Goal: Transaction & Acquisition: Purchase product/service

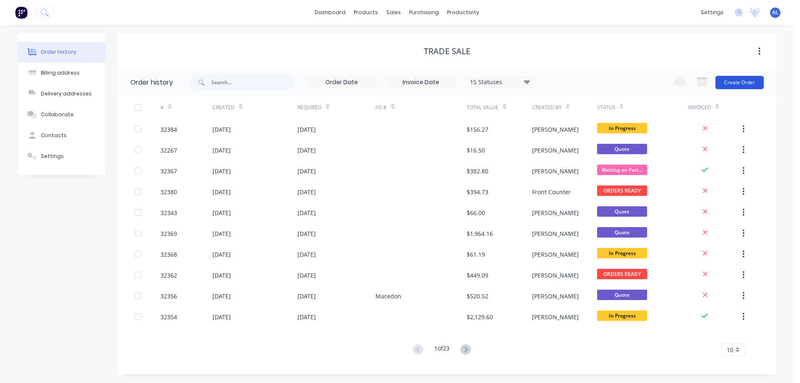
click at [740, 81] on button "Create Order" at bounding box center [740, 82] width 48 height 13
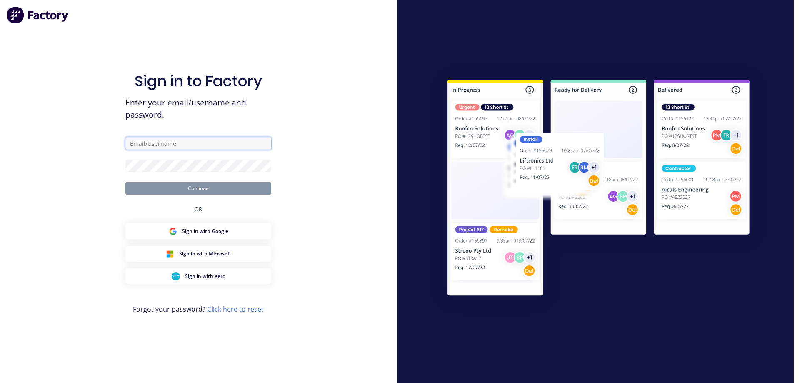
type input "[PERSON_NAME][EMAIL_ADDRESS][DOMAIN_NAME]"
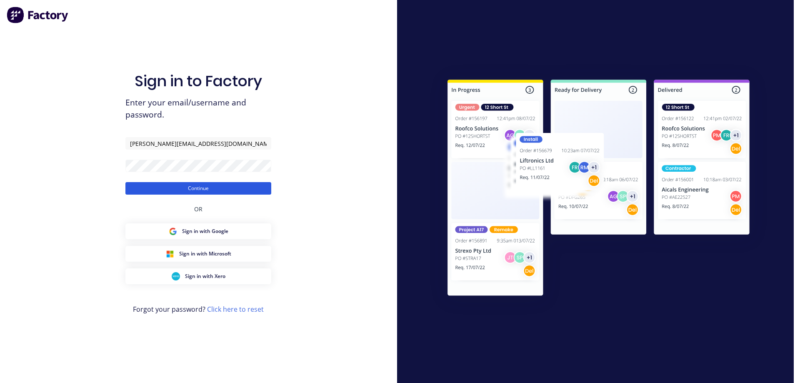
click at [216, 188] on button "Continue" at bounding box center [198, 188] width 146 height 13
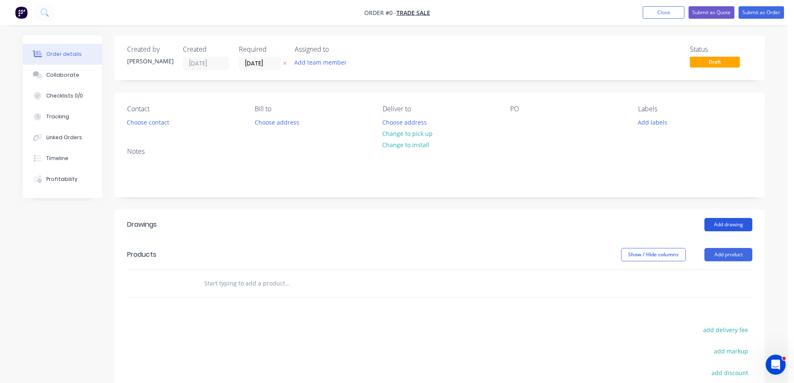
click at [739, 225] on button "Add drawing" at bounding box center [728, 224] width 48 height 13
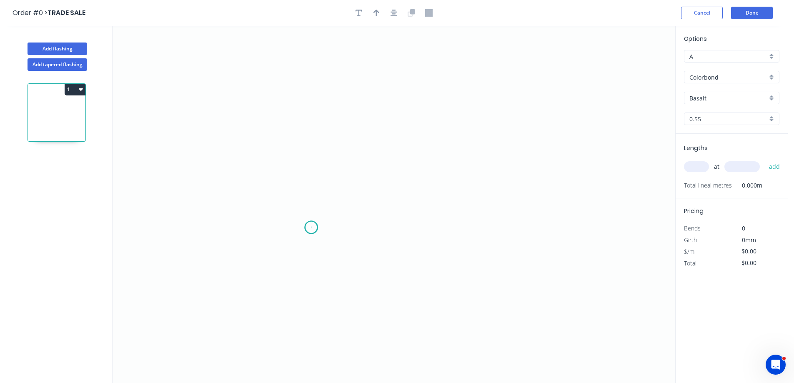
drag, startPoint x: 311, startPoint y: 228, endPoint x: 300, endPoint y: 170, distance: 58.9
click at [312, 223] on icon "0" at bounding box center [394, 204] width 563 height 357
click at [307, 103] on icon "0" at bounding box center [394, 204] width 563 height 357
click at [506, 107] on icon "0 ?" at bounding box center [394, 204] width 563 height 357
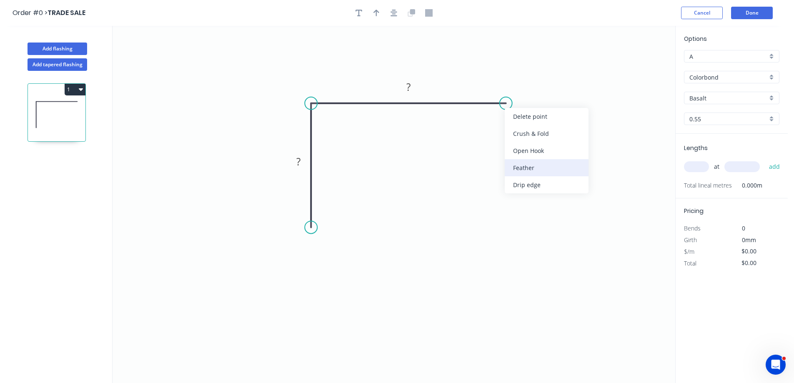
click at [541, 163] on div "Feather" at bounding box center [547, 167] width 84 height 17
click at [524, 80] on tspan "15" at bounding box center [522, 82] width 12 height 14
click at [529, 80] on rect at bounding box center [517, 81] width 33 height 17
click at [527, 83] on tspan "15" at bounding box center [521, 83] width 12 height 14
drag, startPoint x: 410, startPoint y: 86, endPoint x: 445, endPoint y: 50, distance: 50.1
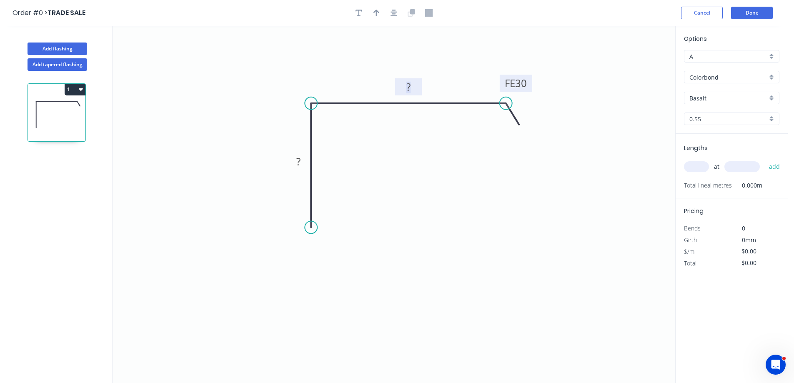
click at [413, 83] on g "?" at bounding box center [408, 87] width 17 height 14
drag, startPoint x: 299, startPoint y: 160, endPoint x: 375, endPoint y: 188, distance: 80.2
click at [299, 160] on tspan "?" at bounding box center [298, 162] width 4 height 14
type input "$18.96"
click at [772, 96] on div "Basalt" at bounding box center [731, 98] width 95 height 13
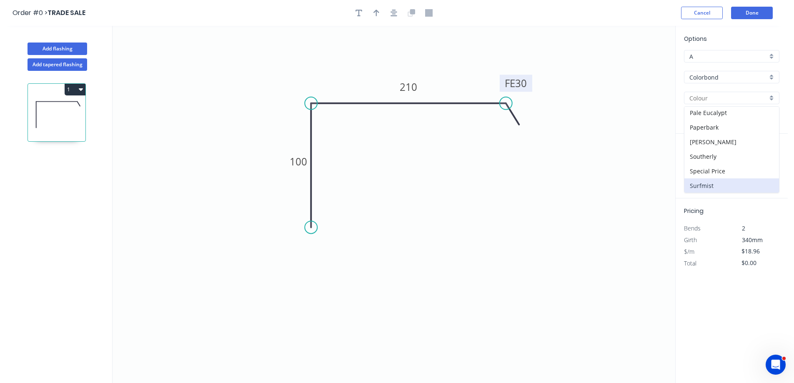
scroll to position [250, 0]
click at [734, 170] on div "Surfmist" at bounding box center [731, 170] width 95 height 15
type input "Surfmist"
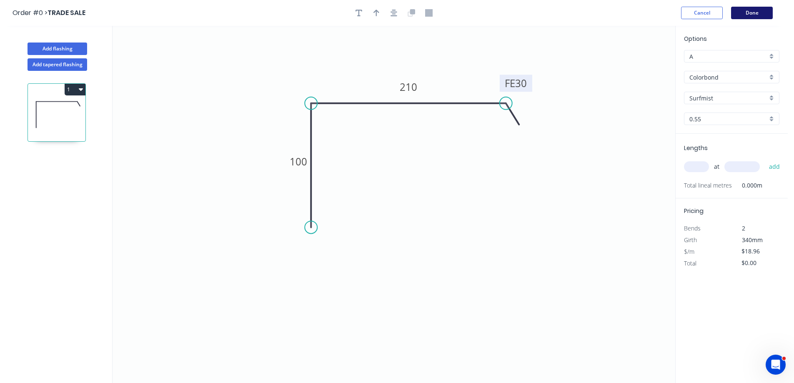
click at [752, 13] on button "Done" at bounding box center [752, 13] width 42 height 13
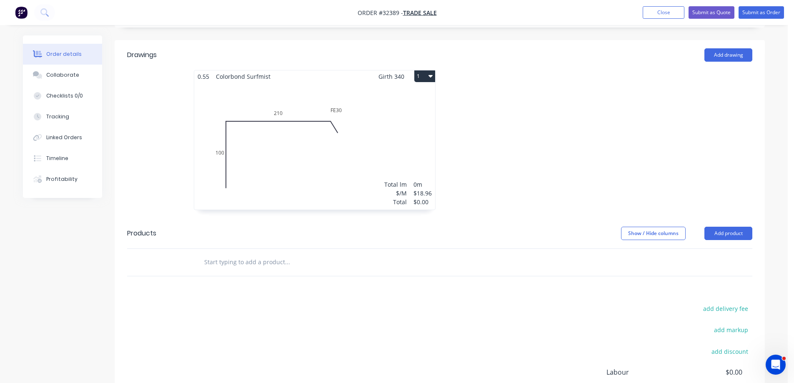
scroll to position [167, 0]
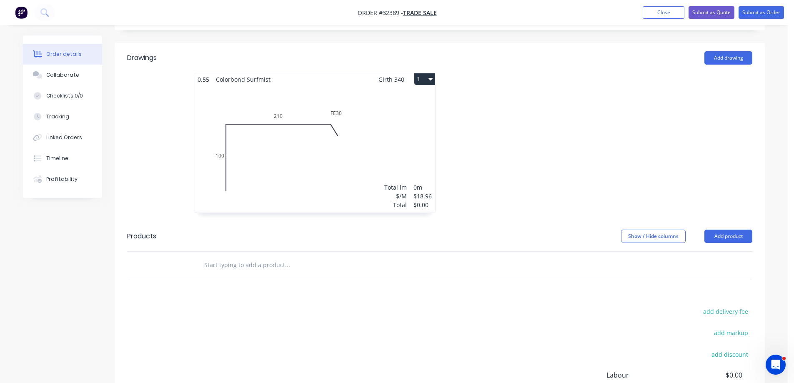
click at [408, 148] on div "Total lm $/M Total 0m $18.96 $0.00" at bounding box center [314, 148] width 241 height 127
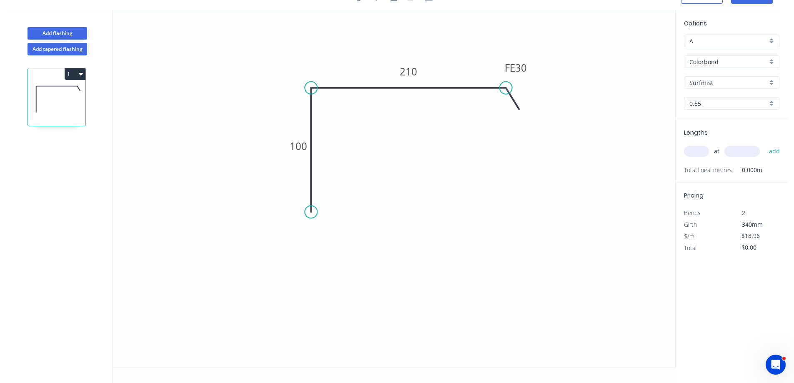
scroll to position [15, 0]
drag, startPoint x: 700, startPoint y: 156, endPoint x: 790, endPoint y: 343, distance: 207.1
click at [700, 156] on input "text" at bounding box center [696, 151] width 25 height 11
type input "2"
click at [765, 144] on button "add" at bounding box center [775, 151] width 20 height 14
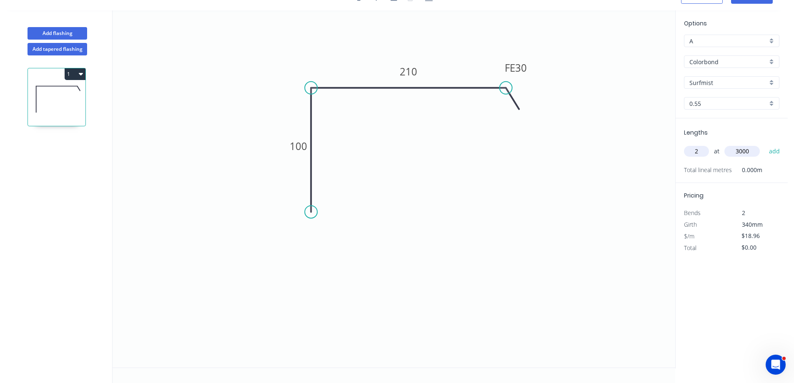
type input "3000"
click at [765, 144] on button "add" at bounding box center [775, 151] width 20 height 14
type input "$113.76"
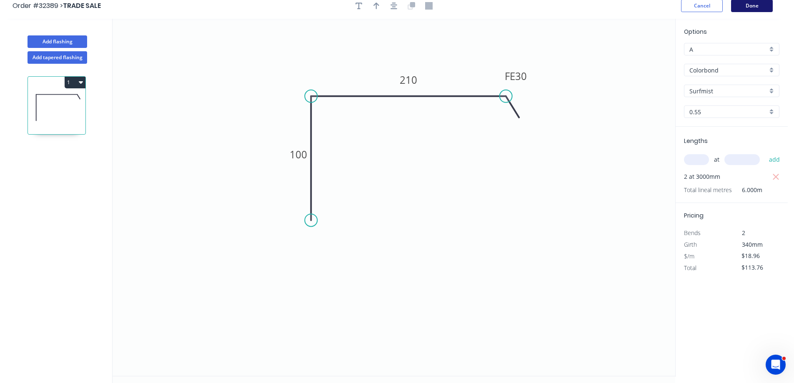
scroll to position [0, 0]
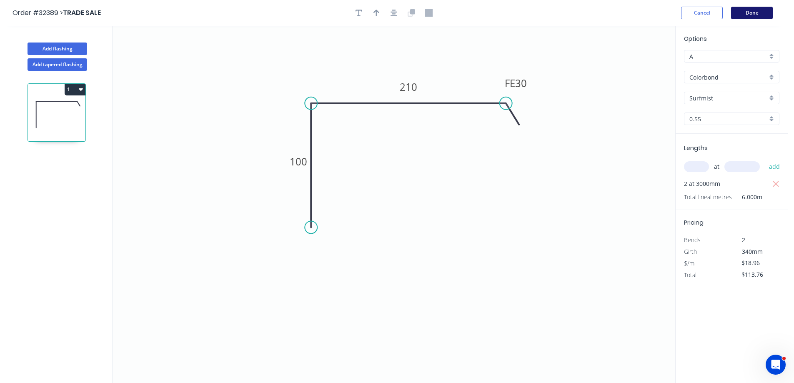
click at [738, 13] on button "Done" at bounding box center [752, 13] width 42 height 13
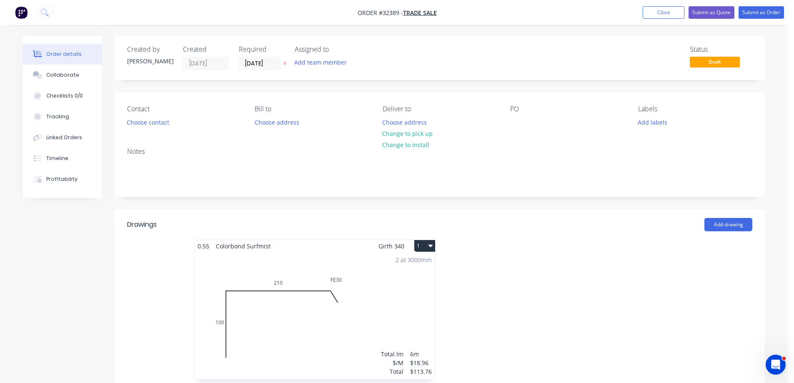
scroll to position [125, 0]
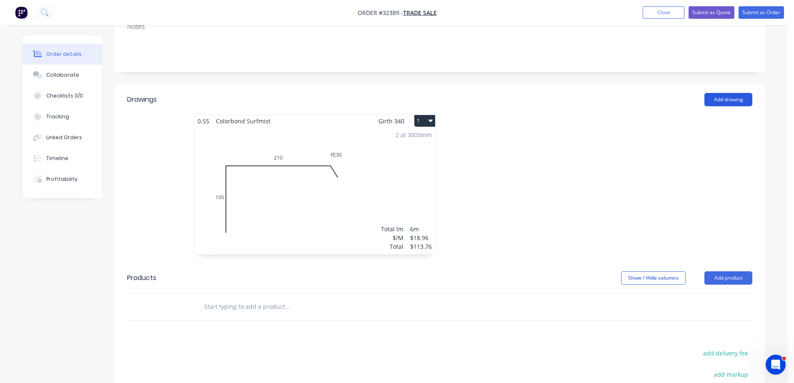
click at [723, 99] on button "Add drawing" at bounding box center [728, 99] width 48 height 13
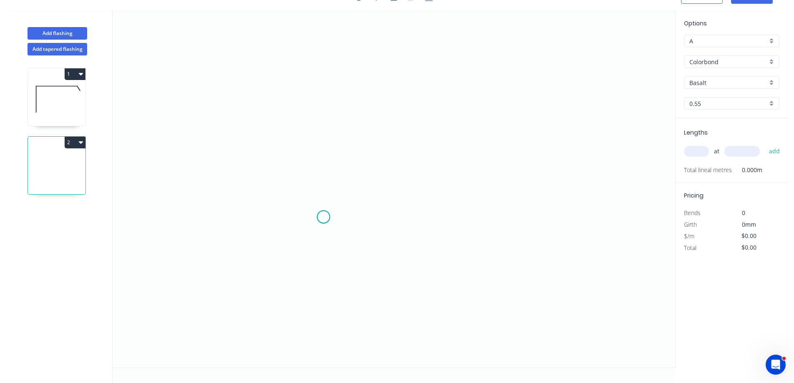
drag, startPoint x: 324, startPoint y: 217, endPoint x: 333, endPoint y: 170, distance: 47.1
click at [324, 216] on icon "0" at bounding box center [394, 188] width 563 height 357
click at [321, 101] on icon "0" at bounding box center [394, 188] width 563 height 357
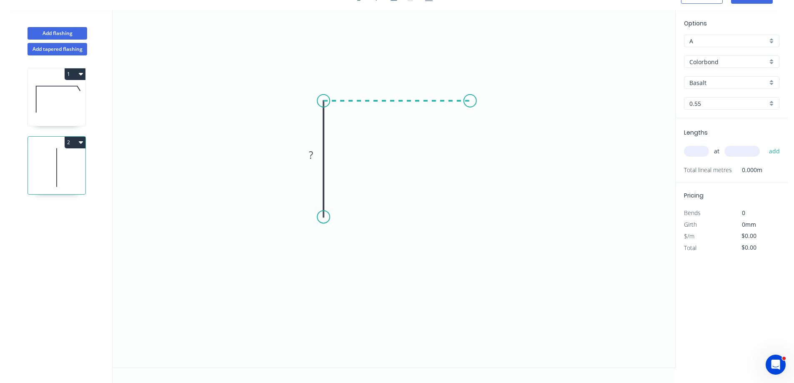
drag, startPoint x: 471, startPoint y: 107, endPoint x: 459, endPoint y: 113, distance: 13.6
click at [469, 110] on icon "0 ?" at bounding box center [394, 188] width 563 height 357
click at [315, 151] on rect at bounding box center [311, 156] width 17 height 12
type input "$10.08"
click at [773, 79] on div "Basalt" at bounding box center [731, 82] width 95 height 13
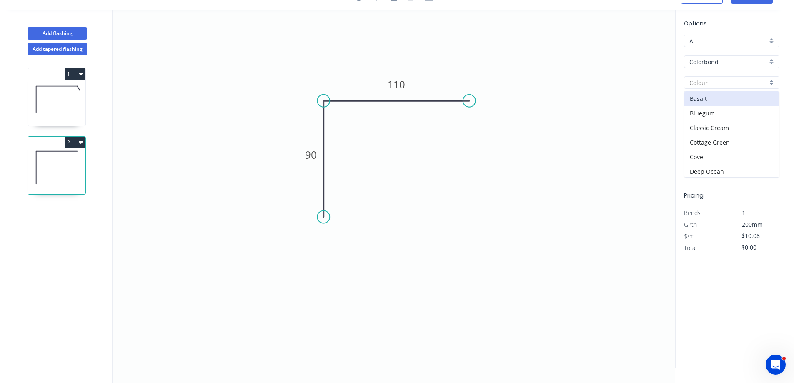
drag, startPoint x: 652, startPoint y: 133, endPoint x: 698, endPoint y: 168, distance: 57.6
click at [653, 133] on icon "0 90 110" at bounding box center [394, 188] width 563 height 357
drag, startPoint x: 699, startPoint y: 148, endPoint x: 594, endPoint y: 198, distance: 116.9
click at [699, 148] on input "text" at bounding box center [696, 151] width 25 height 11
drag, startPoint x: 399, startPoint y: 82, endPoint x: 490, endPoint y: 100, distance: 93.6
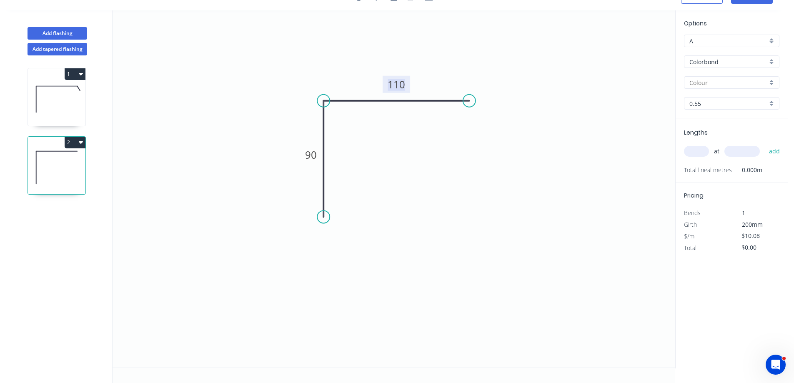
click at [399, 81] on tspan "110" at bounding box center [397, 85] width 18 height 14
drag, startPoint x: 314, startPoint y: 149, endPoint x: 451, endPoint y: 195, distance: 145.0
click at [316, 152] on tspan "90" at bounding box center [311, 155] width 12 height 14
click at [518, 163] on div "Feather" at bounding box center [512, 162] width 84 height 17
type input "$15.61"
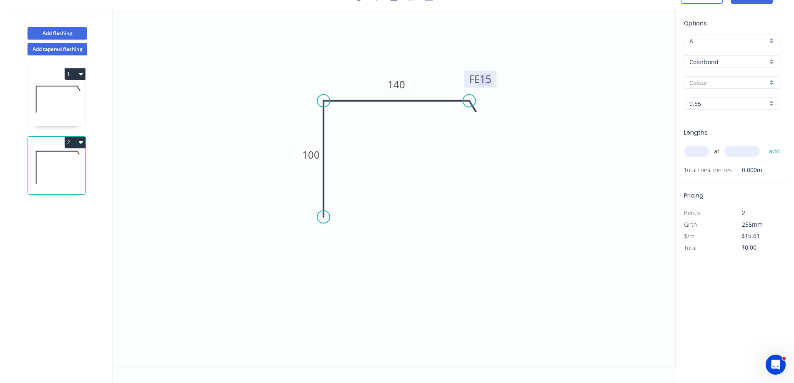
drag, startPoint x: 486, startPoint y: 78, endPoint x: 555, endPoint y: 153, distance: 102.4
click at [486, 78] on tspan "15" at bounding box center [486, 79] width 12 height 14
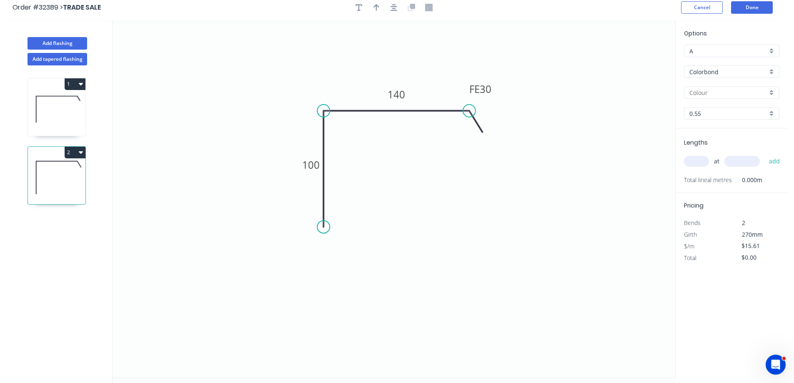
scroll to position [0, 0]
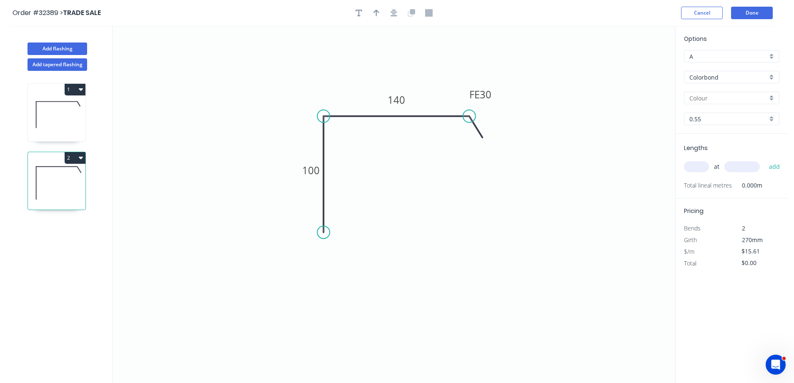
drag, startPoint x: 703, startPoint y: 166, endPoint x: 525, endPoint y: 273, distance: 207.5
click at [703, 166] on input "text" at bounding box center [696, 166] width 25 height 11
type input "1"
type input "3"
type input "2200"
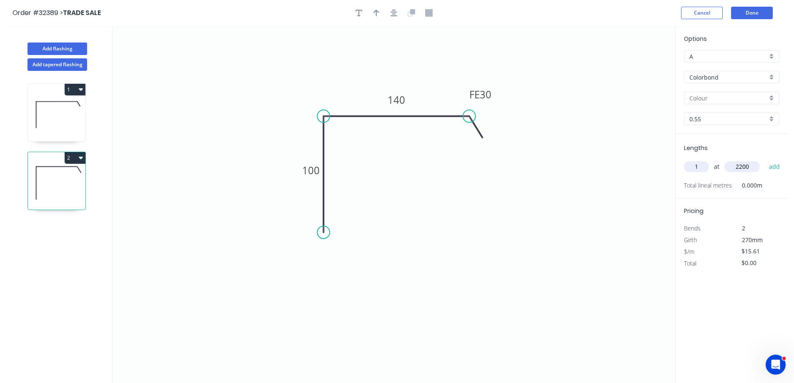
click at [765, 160] on button "add" at bounding box center [775, 167] width 20 height 14
type input "$34.34"
click at [758, 16] on button "Done" at bounding box center [752, 13] width 42 height 13
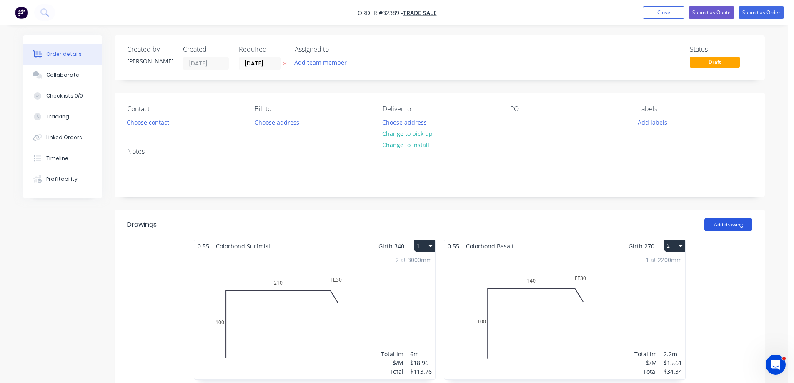
click at [719, 227] on button "Add drawing" at bounding box center [728, 224] width 48 height 13
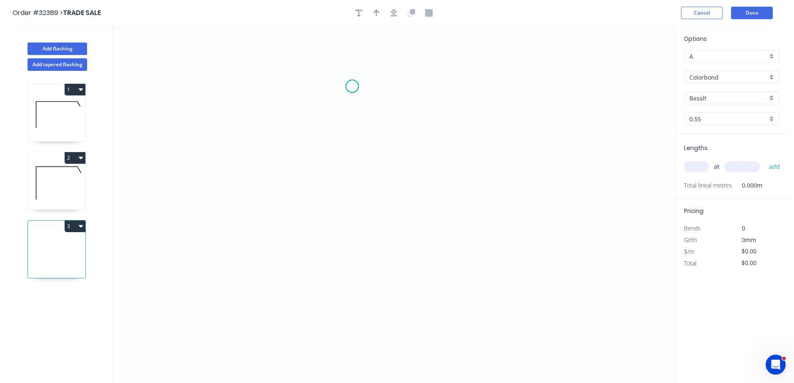
click at [352, 86] on icon "0" at bounding box center [394, 204] width 563 height 357
drag, startPoint x: 358, startPoint y: 239, endPoint x: 371, endPoint y: 233, distance: 15.1
click at [359, 235] on icon "0" at bounding box center [394, 204] width 563 height 357
click at [434, 229] on icon "0 ?" at bounding box center [394, 204] width 563 height 357
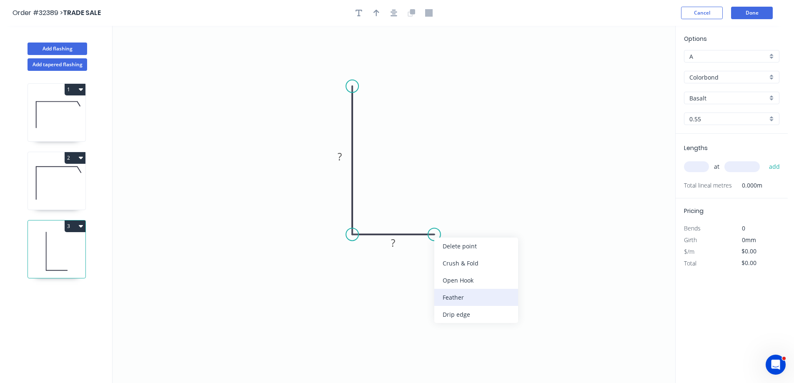
click at [484, 297] on div "Feather" at bounding box center [476, 297] width 84 height 17
drag, startPoint x: 434, startPoint y: 250, endPoint x: 446, endPoint y: 244, distance: 13.8
click at [435, 248] on g "FE 15" at bounding box center [423, 248] width 33 height 17
drag, startPoint x: 342, startPoint y: 159, endPoint x: 408, endPoint y: 118, distance: 77.5
click at [350, 153] on g "?" at bounding box center [339, 156] width 27 height 17
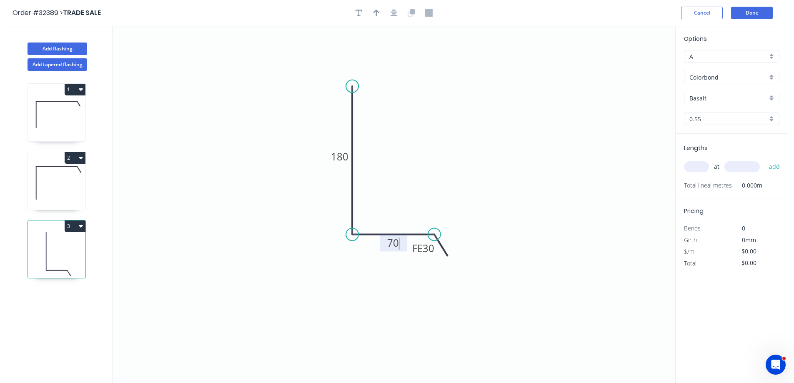
type input "$15.61"
click at [760, 17] on button "Done" at bounding box center [752, 13] width 42 height 13
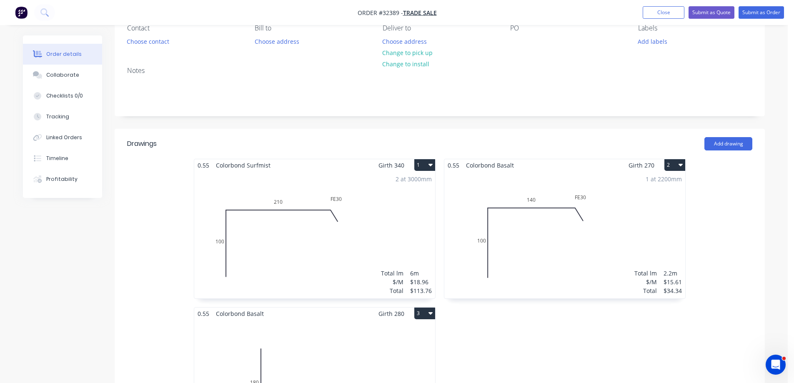
scroll to position [167, 0]
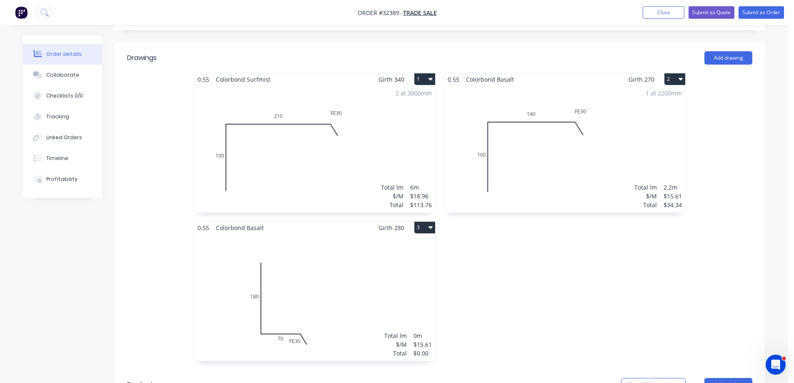
click at [572, 175] on div "1 at 2200mm Total lm $/M Total 2.2m $15.61 $34.34" at bounding box center [564, 148] width 241 height 127
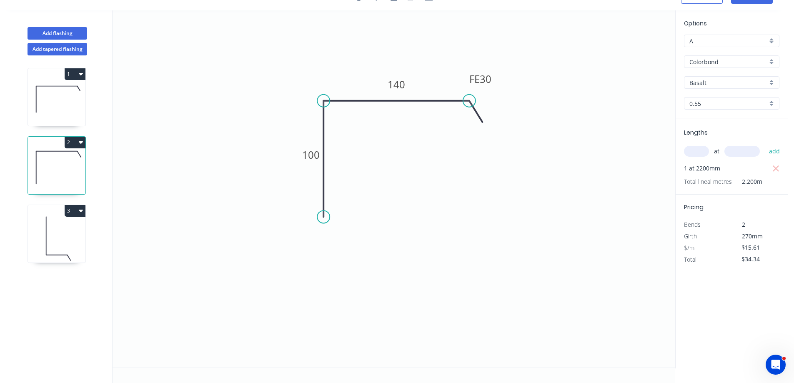
scroll to position [15, 0]
click at [692, 149] on input "text" at bounding box center [696, 151] width 25 height 11
type input "1"
type input "2000"
click at [765, 144] on button "add" at bounding box center [775, 151] width 20 height 14
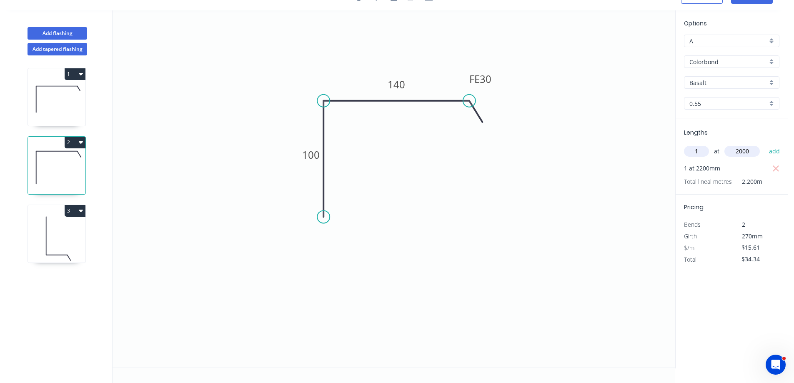
type input "$65.56"
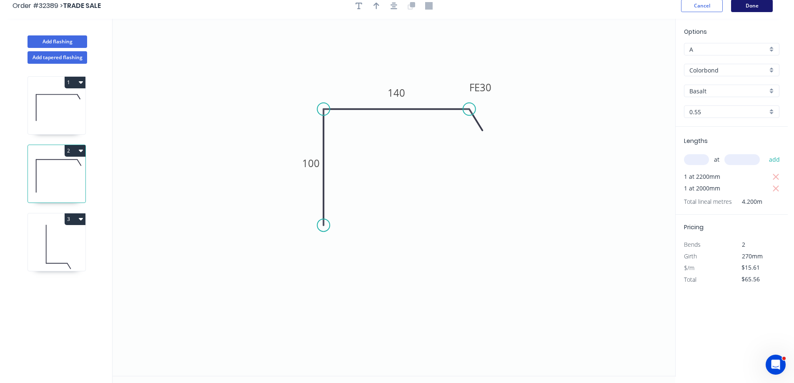
scroll to position [0, 0]
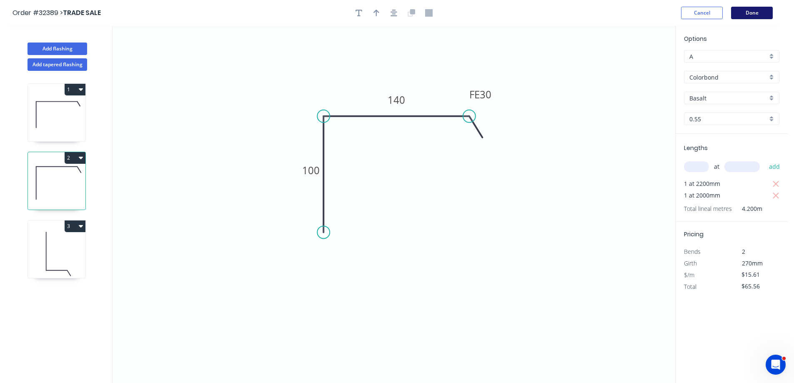
click at [749, 13] on button "Done" at bounding box center [752, 13] width 42 height 13
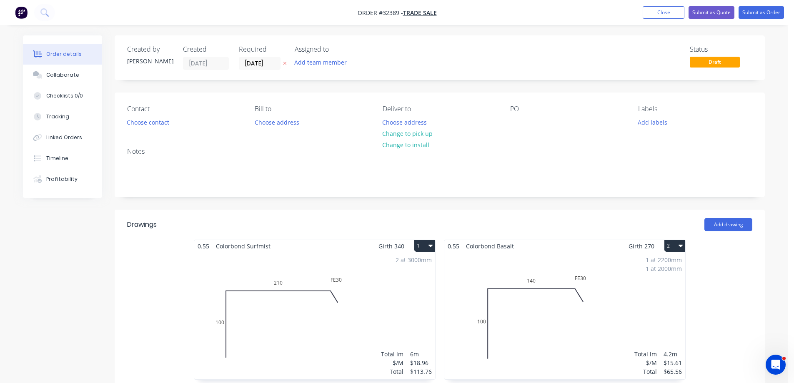
click at [683, 249] on button "2" at bounding box center [674, 246] width 21 height 12
click at [643, 298] on div "Delete" at bounding box center [646, 299] width 64 height 12
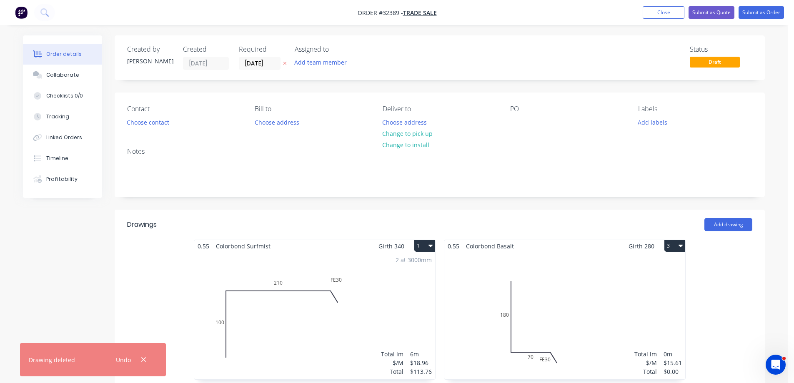
click at [430, 246] on icon "button" at bounding box center [431, 246] width 4 height 3
click at [411, 299] on div "Delete" at bounding box center [395, 299] width 64 height 12
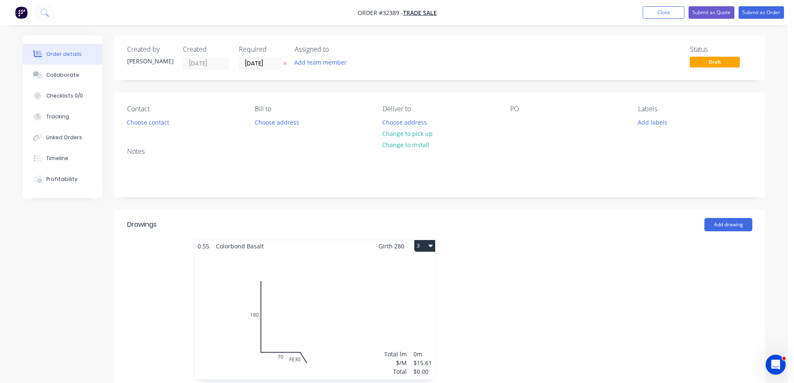
click at [431, 246] on icon "button" at bounding box center [431, 245] width 4 height 7
click at [404, 301] on div "Delete" at bounding box center [395, 299] width 64 height 12
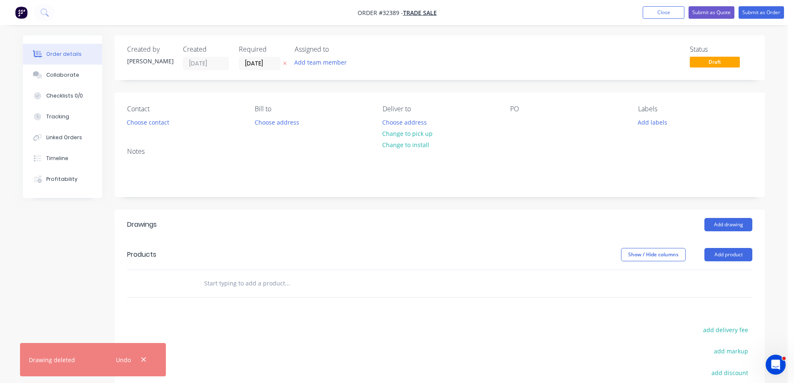
drag, startPoint x: 670, startPoint y: 14, endPoint x: 656, endPoint y: 32, distance: 23.1
click at [668, 19] on nav "Order #32389 - TRADE SALE Add product Close Submit as Quote Submit as Order" at bounding box center [397, 12] width 794 height 25
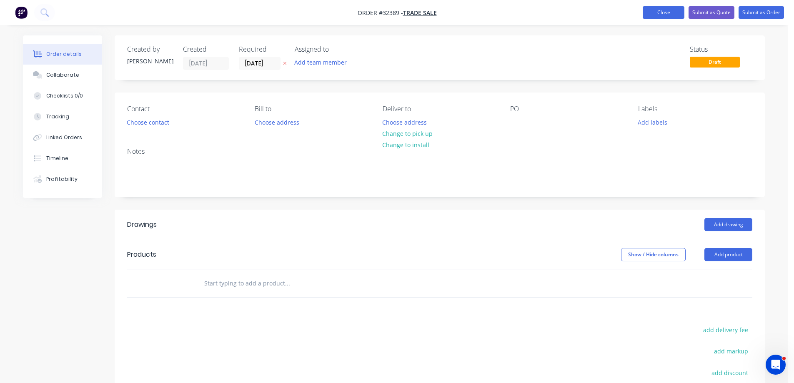
click at [658, 14] on button "Close" at bounding box center [664, 12] width 42 height 13
